Goal: Find contact information: Find contact information

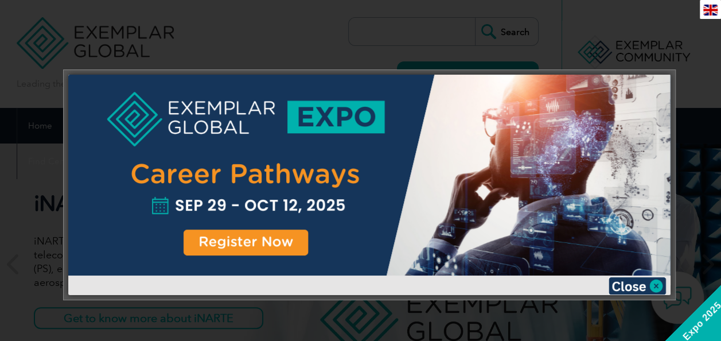
click at [219, 241] on div at bounding box center [369, 175] width 602 height 201
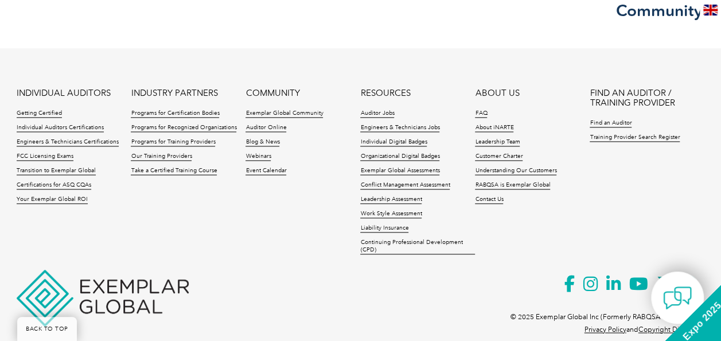
scroll to position [2798, 0]
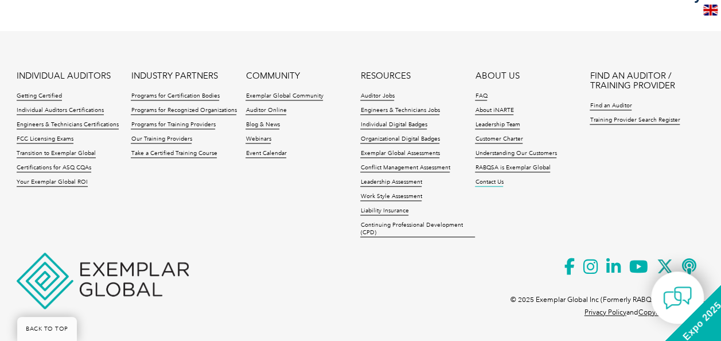
click at [492, 186] on li "Contact Us" at bounding box center [532, 185] width 115 height 14
click at [494, 178] on link "Contact Us" at bounding box center [489, 182] width 28 height 8
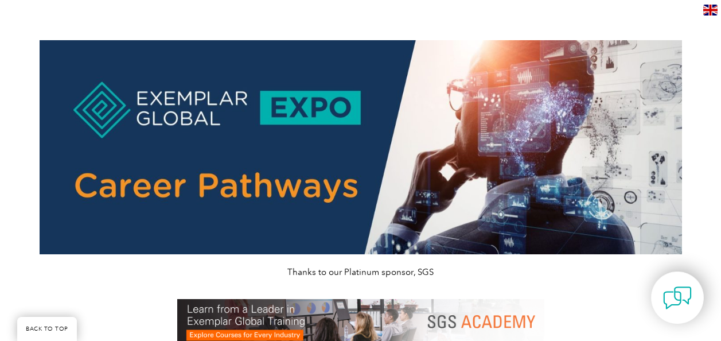
scroll to position [344, 0]
